Goal: Information Seeking & Learning: Learn about a topic

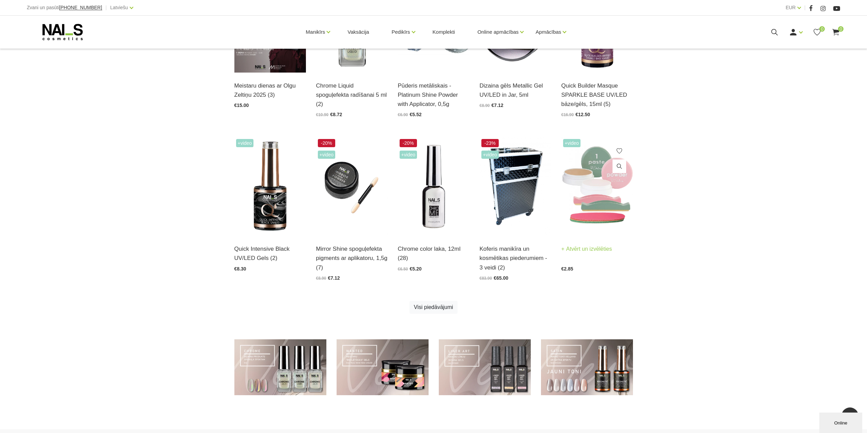
scroll to position [370, 0]
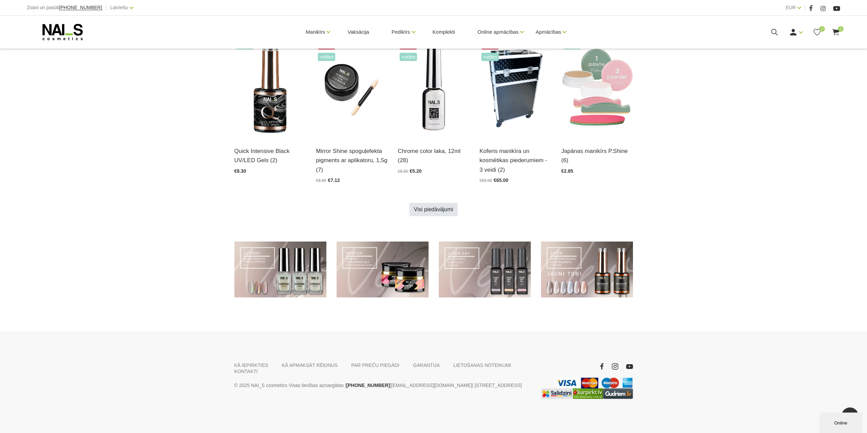
click at [436, 209] on link "Visi piedāvājumi" at bounding box center [433, 209] width 48 height 13
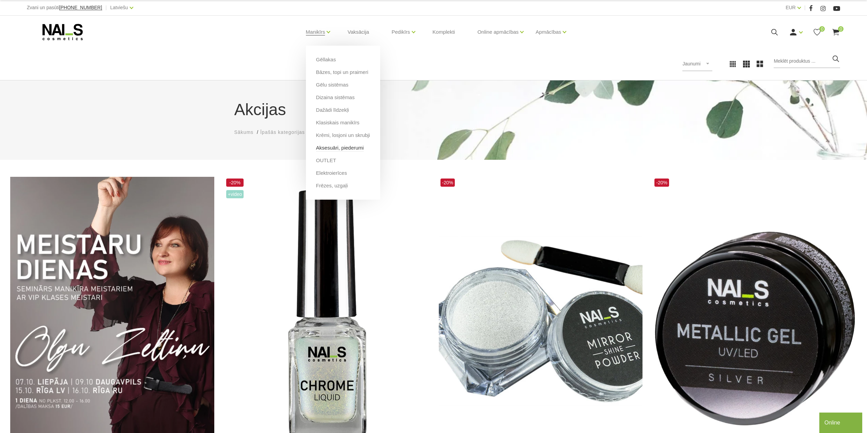
click at [342, 147] on link "Aksesuāri, piederumi" at bounding box center [340, 147] width 48 height 7
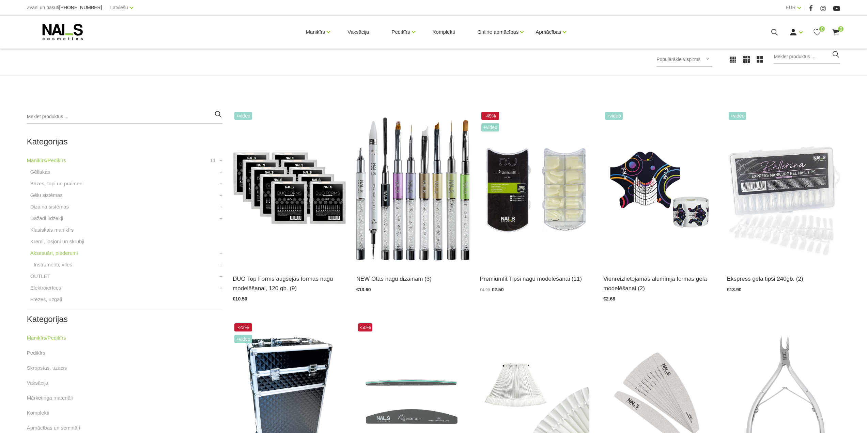
scroll to position [102, 0]
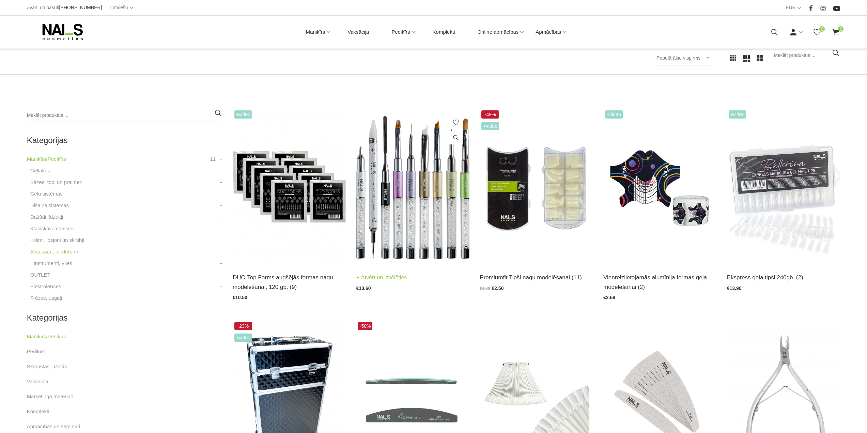
click at [408, 183] on img at bounding box center [412, 187] width 113 height 156
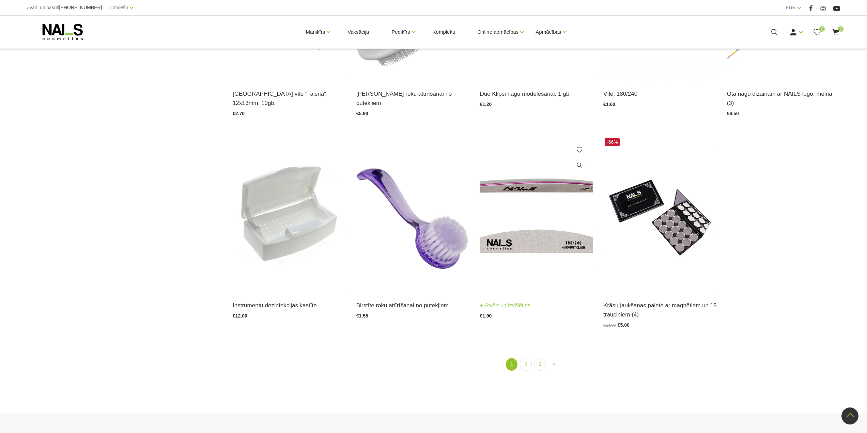
scroll to position [920, 0]
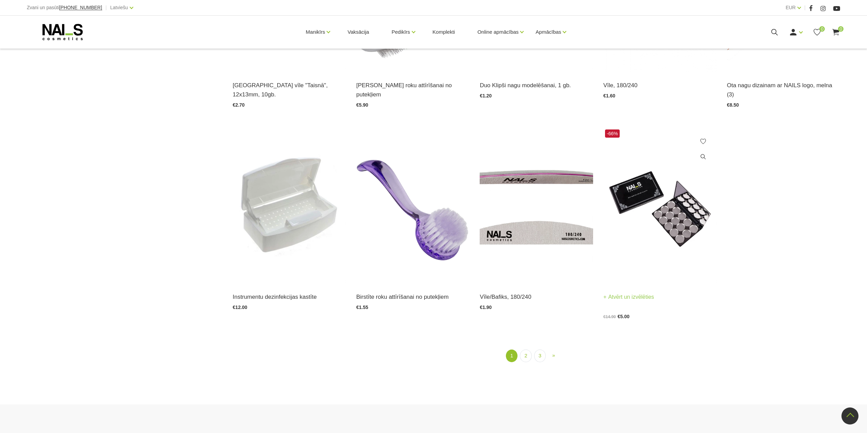
click at [636, 192] on img at bounding box center [659, 206] width 113 height 156
click at [529, 349] on link "2" at bounding box center [526, 355] width 12 height 13
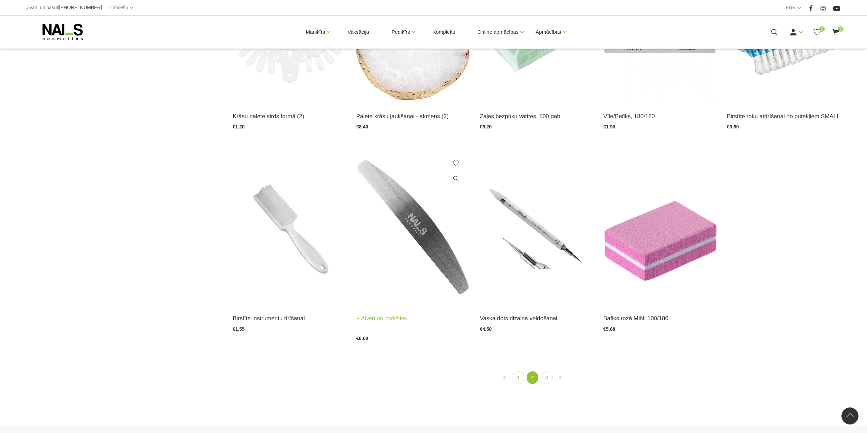
scroll to position [965, 0]
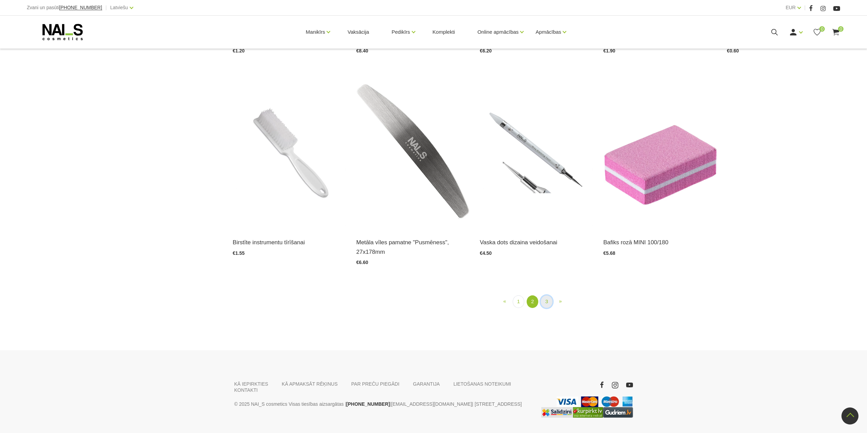
click at [548, 295] on link "3" at bounding box center [547, 301] width 12 height 13
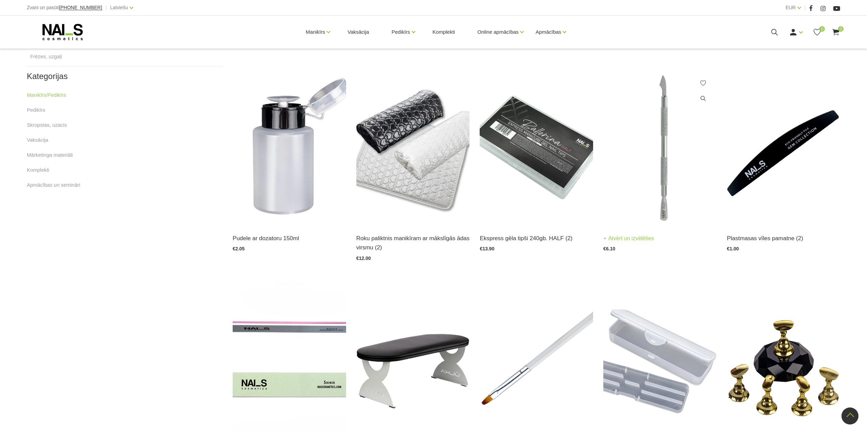
scroll to position [139, 0]
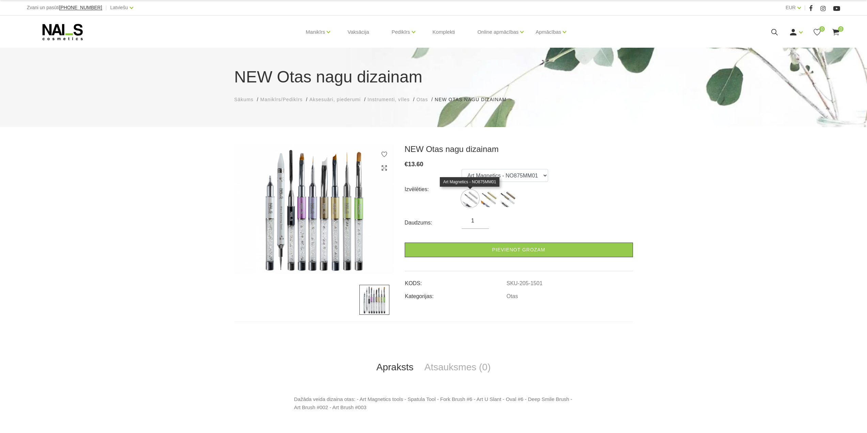
click at [466, 193] on img at bounding box center [470, 198] width 17 height 17
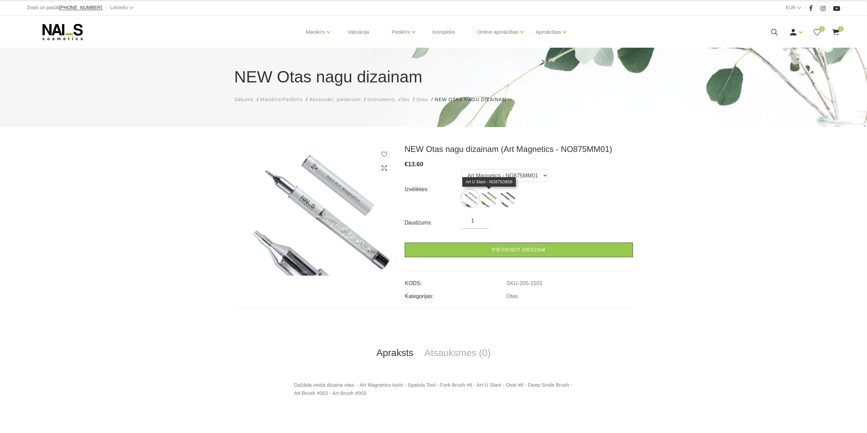
click at [489, 200] on img at bounding box center [488, 198] width 17 height 17
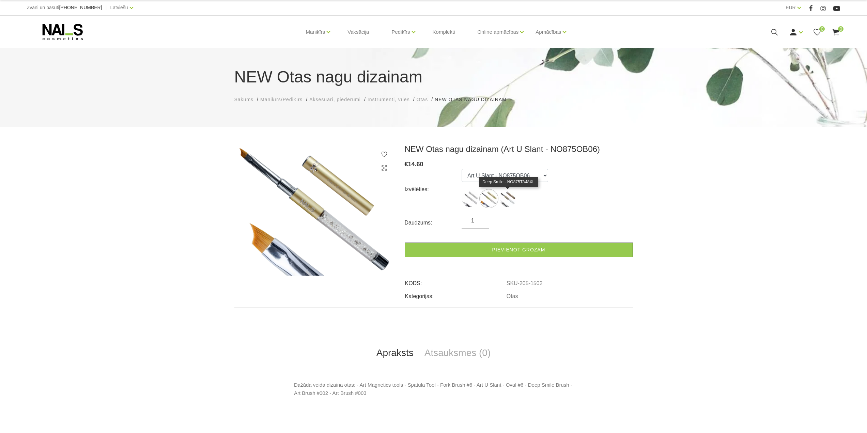
click at [505, 200] on img at bounding box center [507, 198] width 17 height 17
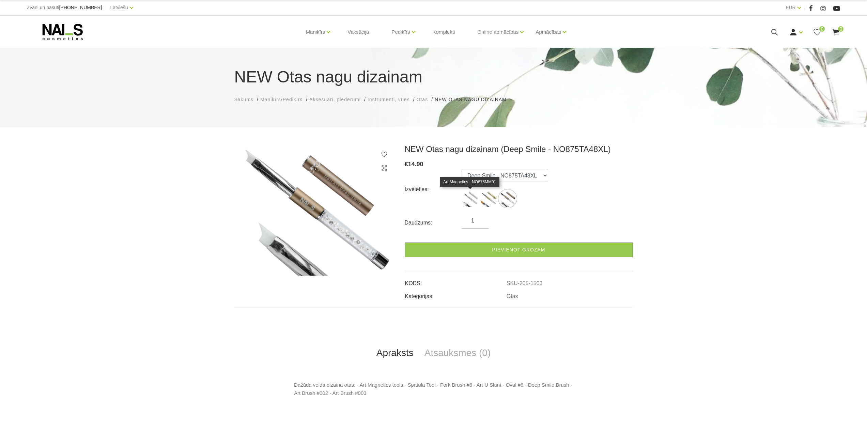
click at [473, 199] on img at bounding box center [470, 198] width 17 height 17
select select "1501"
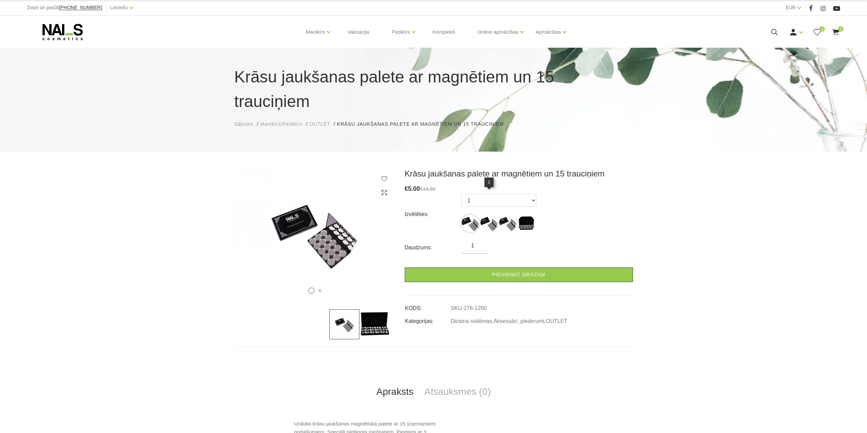
click at [485, 215] on img at bounding box center [488, 223] width 17 height 17
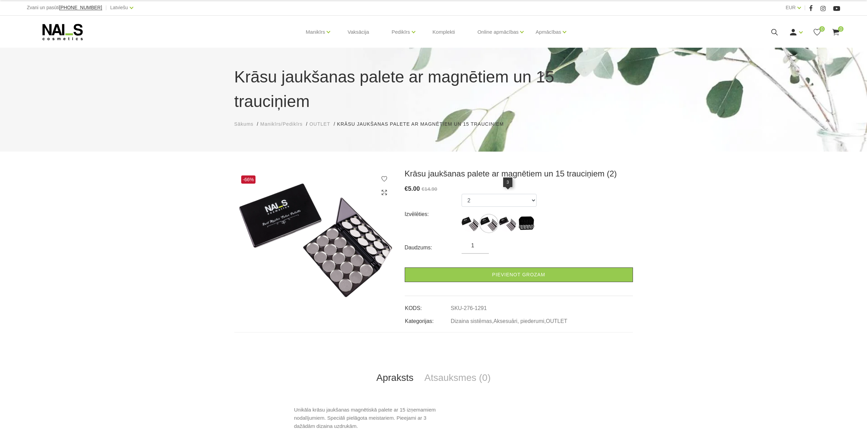
click at [507, 215] on img at bounding box center [507, 223] width 17 height 17
click at [535, 201] on ul "1 2 3 Black" at bounding box center [499, 214] width 75 height 41
click at [530, 215] on img at bounding box center [526, 223] width 17 height 17
select select "1293"
